Goal: Check status: Check status

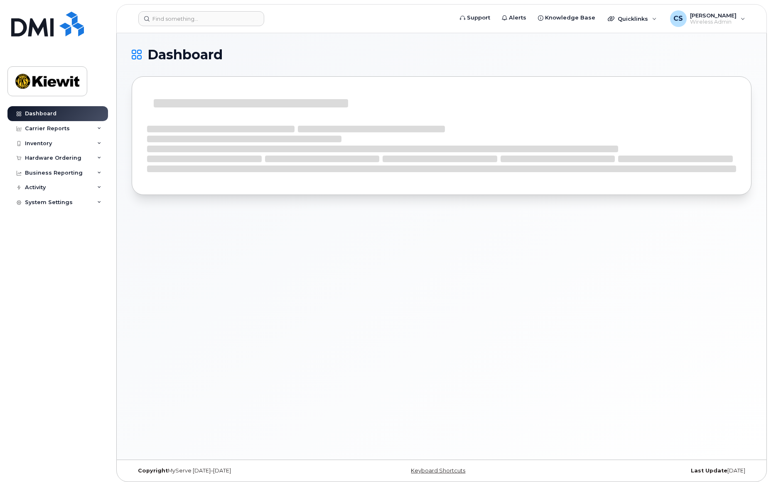
click at [52, 147] on div "Inventory" at bounding box center [57, 143] width 100 height 15
click at [56, 235] on div "Hardware Ordering" at bounding box center [53, 238] width 56 height 7
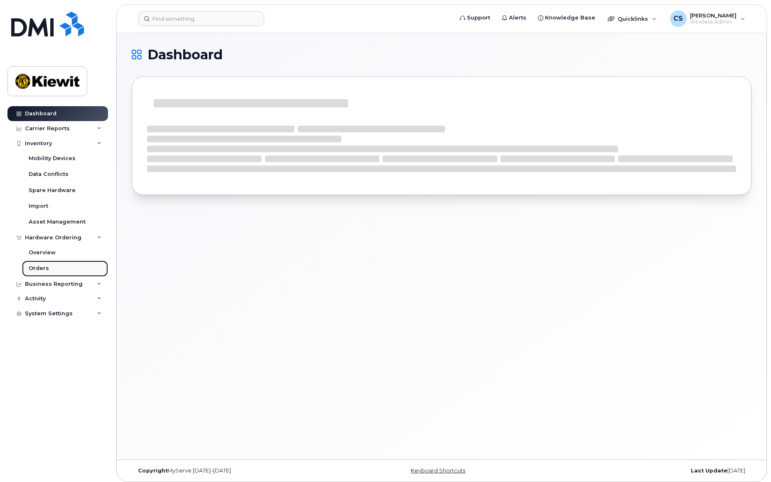
click at [59, 268] on link "Orders" at bounding box center [65, 269] width 86 height 16
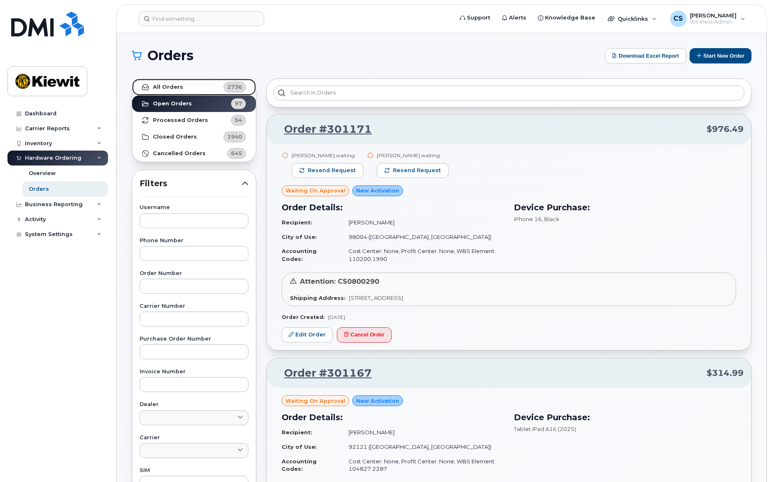
click at [193, 88] on link "All Orders 2736" at bounding box center [194, 87] width 124 height 17
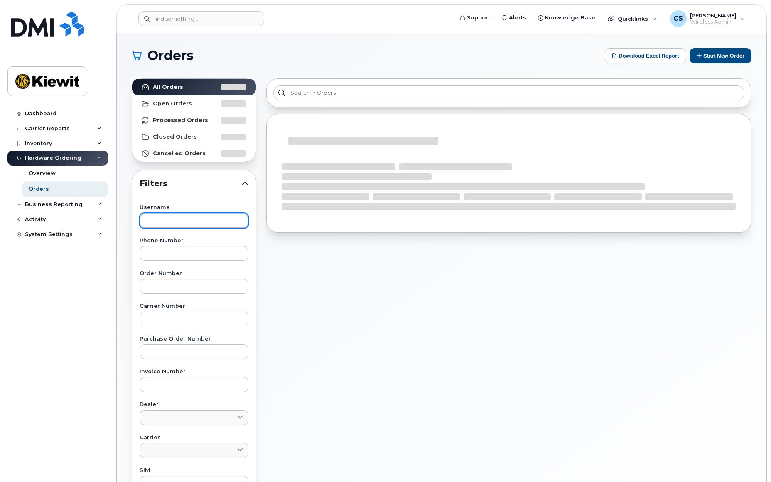
click at [197, 221] on input "text" at bounding box center [194, 220] width 109 height 15
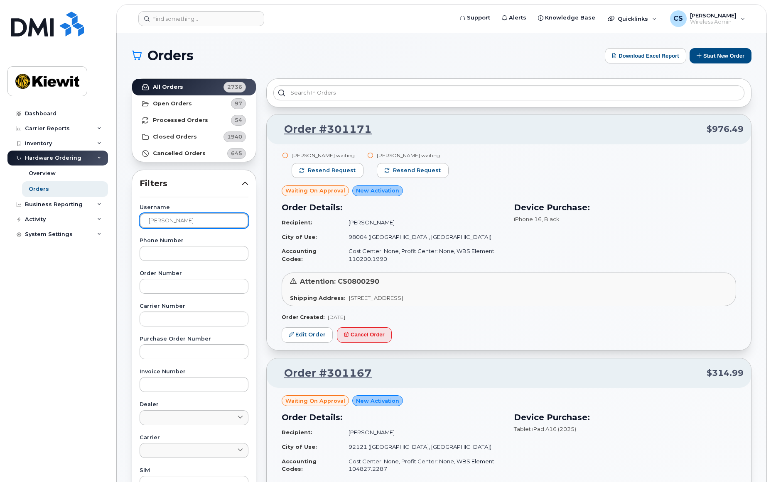
type input "kenny tran"
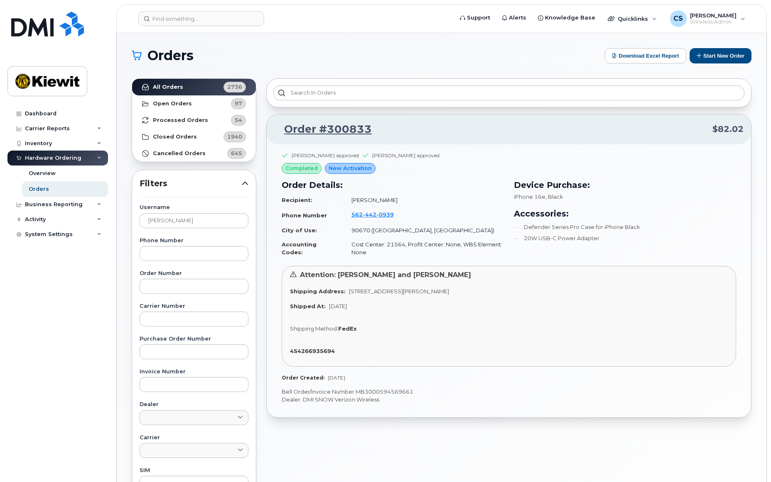
click at [352, 328] on strong "FedEx" at bounding box center [347, 329] width 19 height 7
click at [345, 129] on link "Order #300833" at bounding box center [323, 129] width 98 height 15
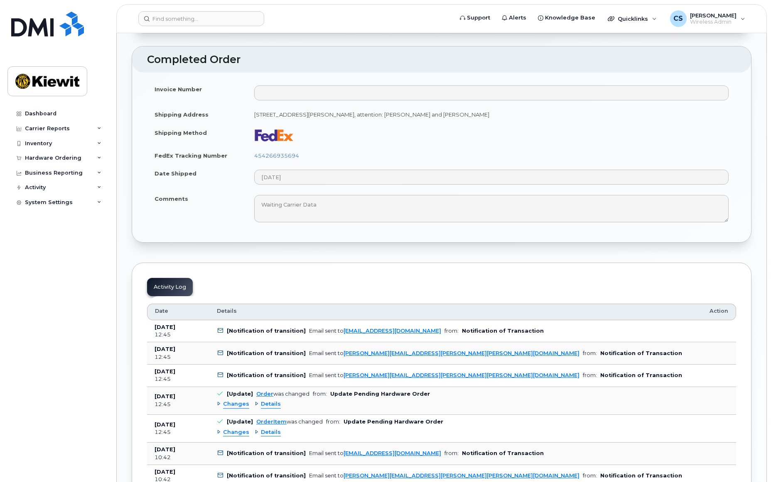
scroll to position [415, 0]
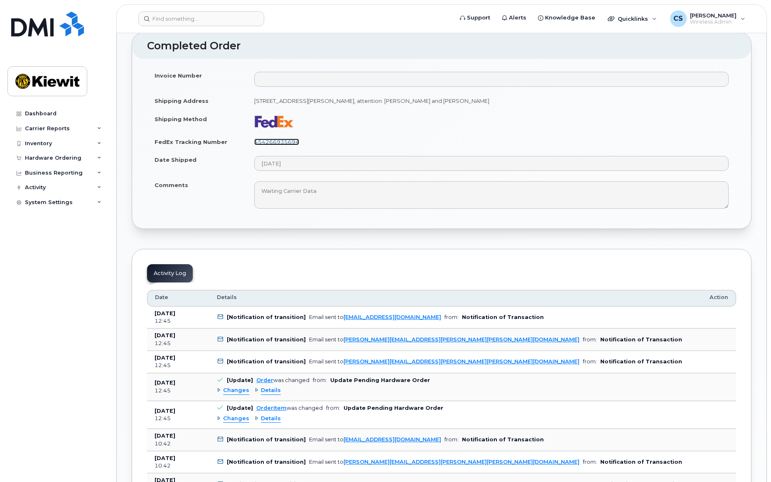
click at [284, 140] on link "454266935694" at bounding box center [276, 142] width 45 height 7
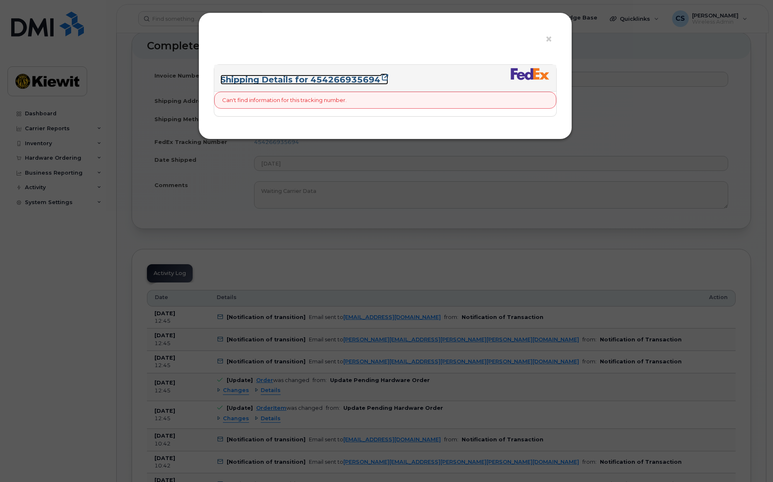
click at [335, 81] on link "Shipping Details for 454266935694" at bounding box center [304, 80] width 168 height 10
click at [550, 39] on span "×" at bounding box center [548, 39] width 7 height 15
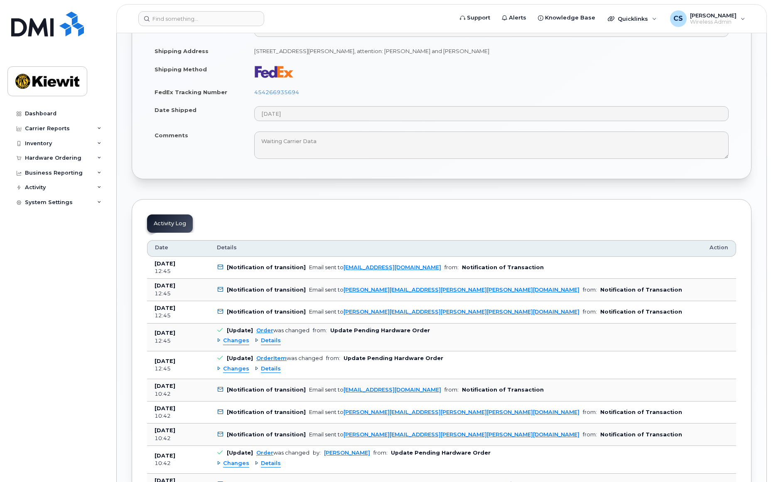
scroll to position [581, 0]
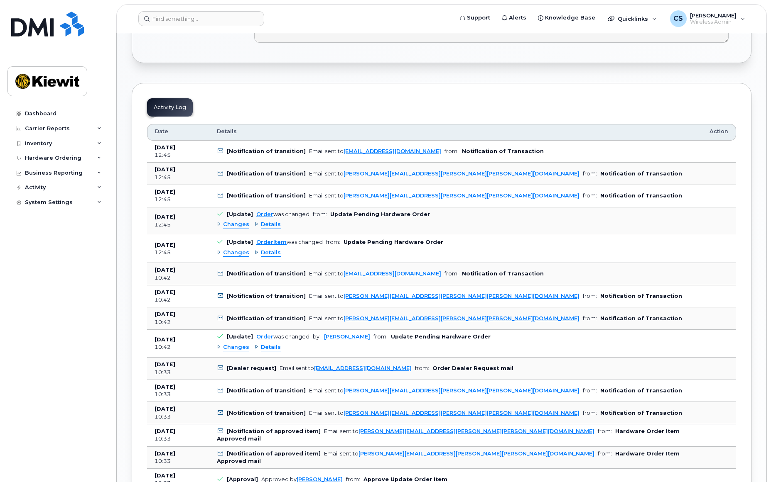
click at [345, 80] on div "Order Information Order Details Created By [PERSON_NAME] Created On [DATE] Ship…" at bounding box center [441, 167] width 619 height 1345
